Goal: Ask a question

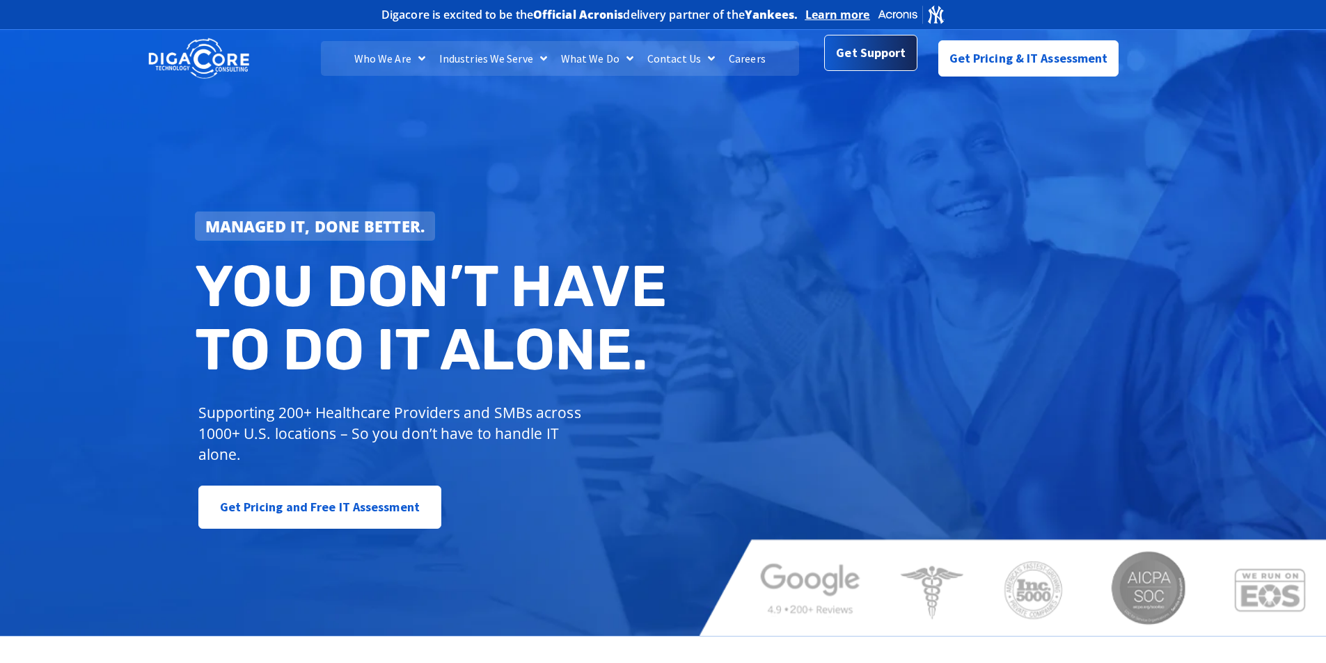
click at [860, 60] on span "Get Support" at bounding box center [871, 53] width 70 height 28
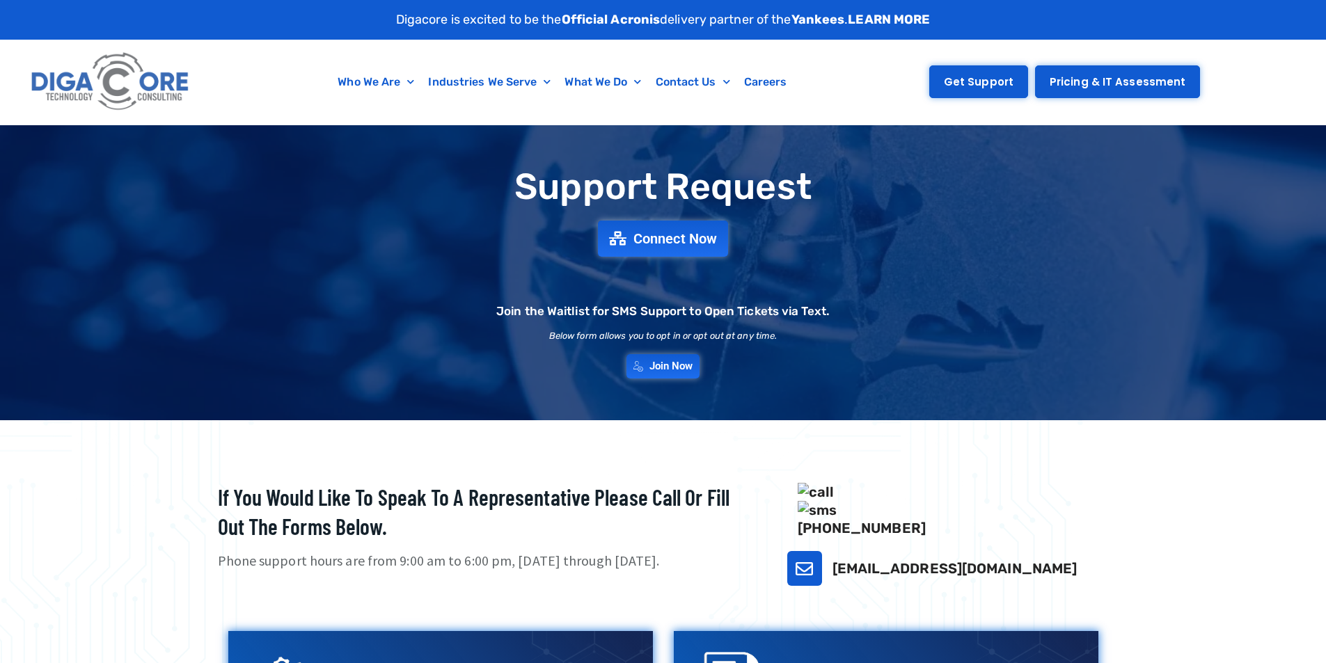
click at [985, 81] on span "Get Support" at bounding box center [979, 82] width 70 height 10
click at [654, 243] on span "Connect Now" at bounding box center [677, 238] width 92 height 15
